Goal: Find specific page/section: Find specific page/section

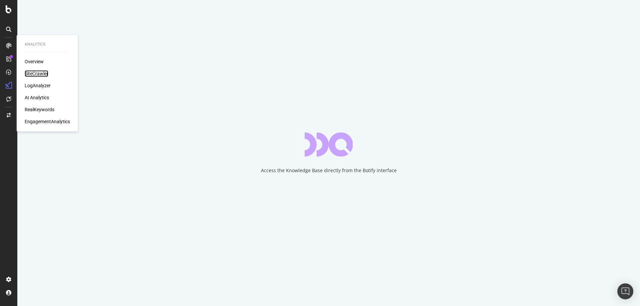
click at [34, 75] on div "SiteCrawler" at bounding box center [37, 73] width 24 height 7
